Goal: Task Accomplishment & Management: Complete application form

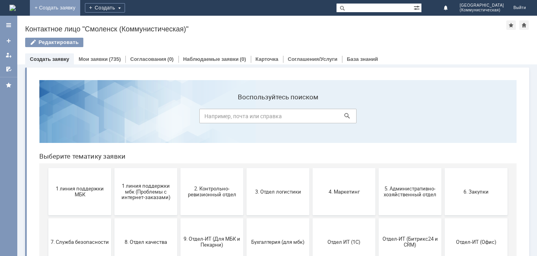
click at [80, 7] on link "+ Создать заявку" at bounding box center [55, 8] width 50 height 16
click at [70, 188] on span "1 линия поддержки МБК" at bounding box center [80, 192] width 58 height 12
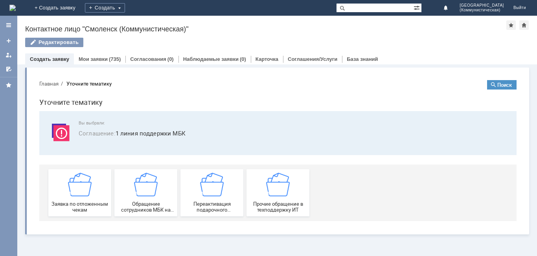
click at [70, 188] on img at bounding box center [80, 185] width 24 height 24
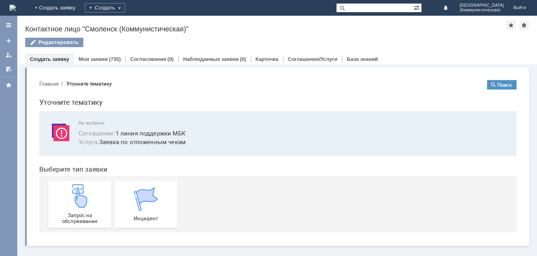
click at [70, 188] on img at bounding box center [80, 197] width 24 height 24
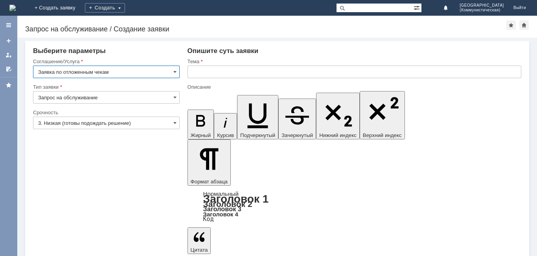
click at [193, 71] on input "text" at bounding box center [355, 72] width 334 height 13
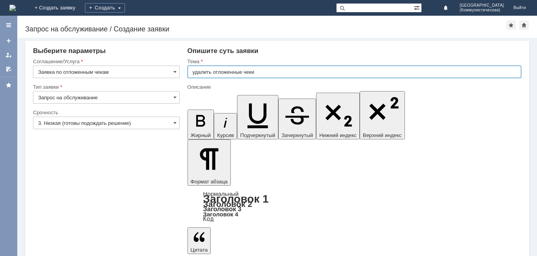
type input "удалить отложенные чеки"
